Goal: Find specific page/section: Find specific page/section

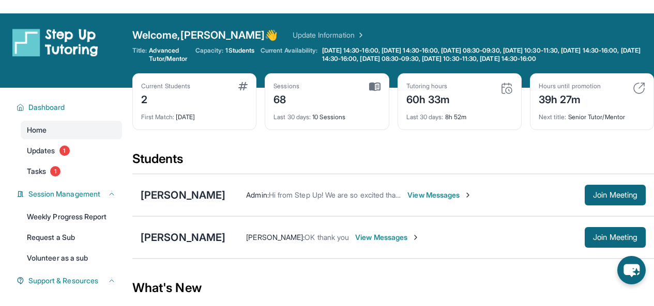
scroll to position [132, 0]
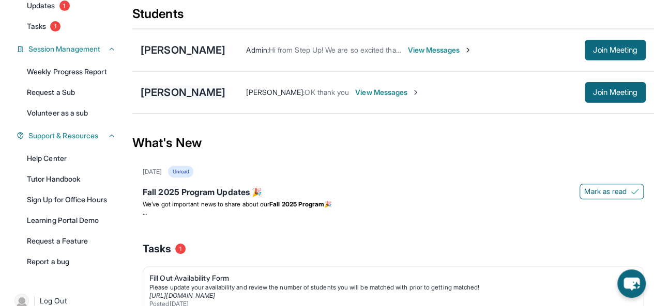
click at [200, 100] on div "[PERSON_NAME]" at bounding box center [183, 92] width 85 height 14
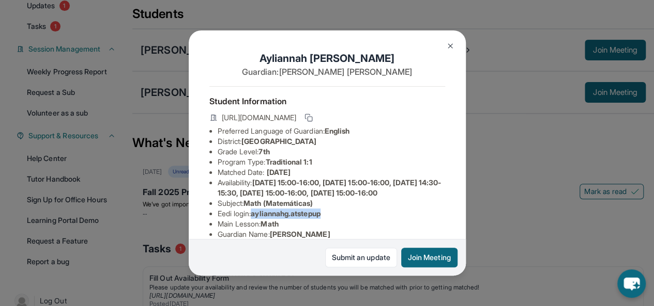
drag, startPoint x: 255, startPoint y: 233, endPoint x: 333, endPoint y: 233, distance: 78.5
click at [335, 219] on li "Eedi login : ayliannahg.atstepup" at bounding box center [331, 214] width 227 height 10
copy span "ayliannahg.atstepup"
click at [284, 218] on span "ayliannahg.atstepup" at bounding box center [285, 213] width 69 height 9
click at [451, 42] on img at bounding box center [450, 46] width 8 height 8
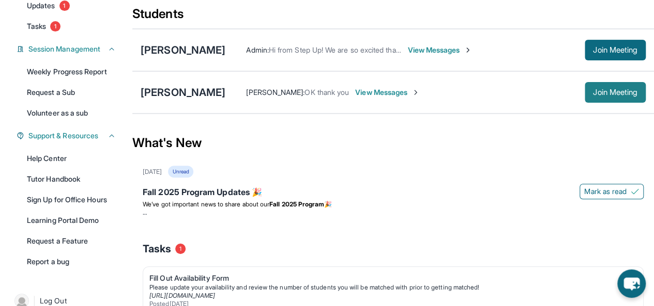
click at [616, 103] on button "Join Meeting" at bounding box center [614, 92] width 61 height 21
click at [222, 100] on div "[PERSON_NAME]" at bounding box center [183, 92] width 85 height 14
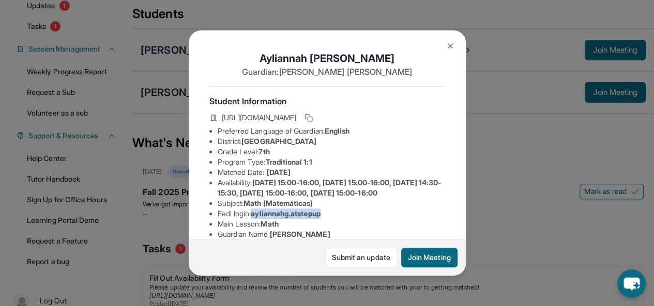
drag, startPoint x: 254, startPoint y: 232, endPoint x: 341, endPoint y: 232, distance: 86.8
click at [341, 219] on li "Eedi login : ayliannahg.atstepup" at bounding box center [331, 214] width 227 height 10
copy span "ayliannahg.atstepup"
